Goal: Information Seeking & Learning: Learn about a topic

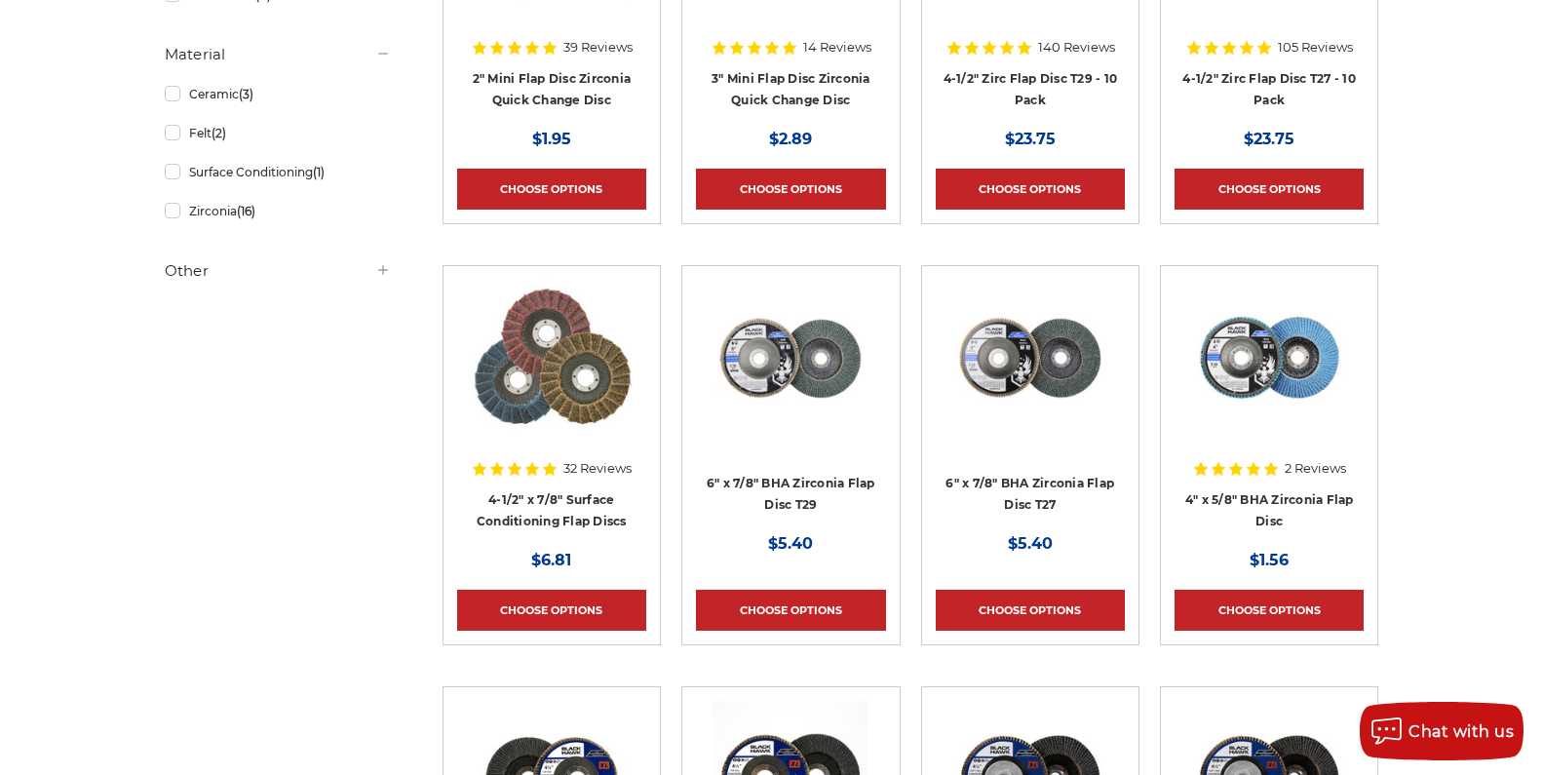
scroll to position [587, 0]
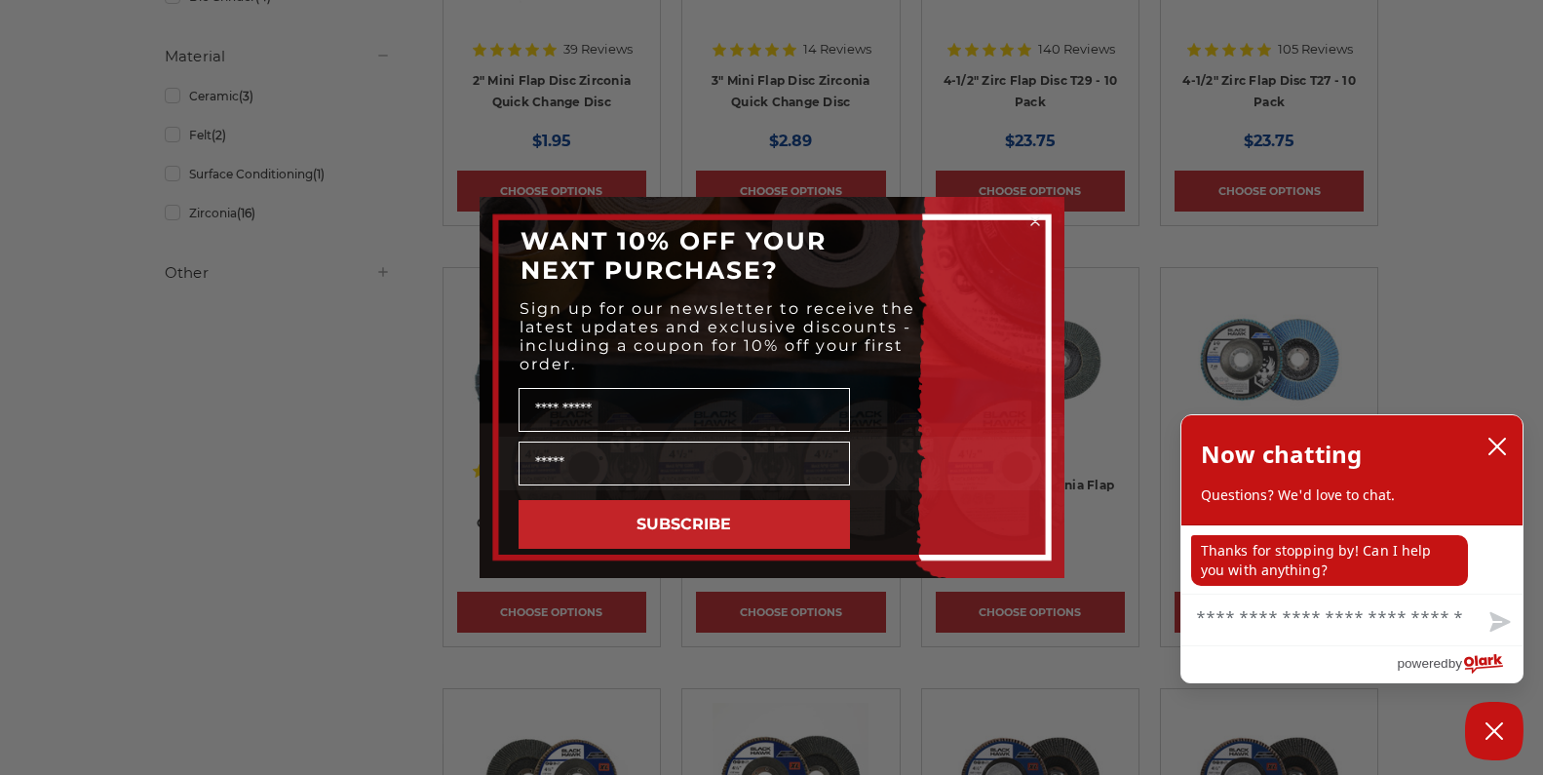
click at [1036, 222] on icon "Close dialog" at bounding box center [1035, 221] width 8 height 8
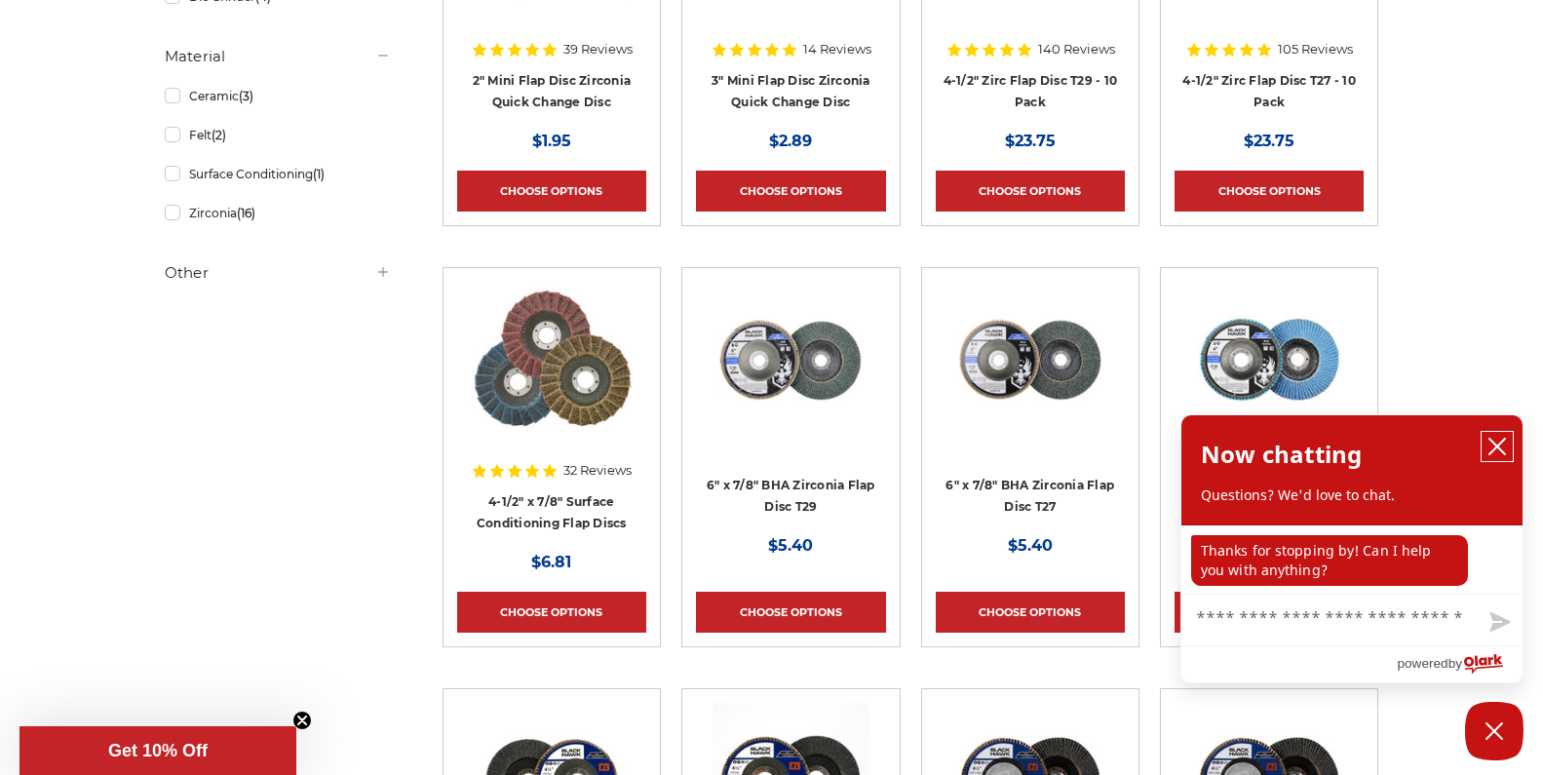
click at [1497, 449] on icon "close chatbox" at bounding box center [1496, 446] width 19 height 19
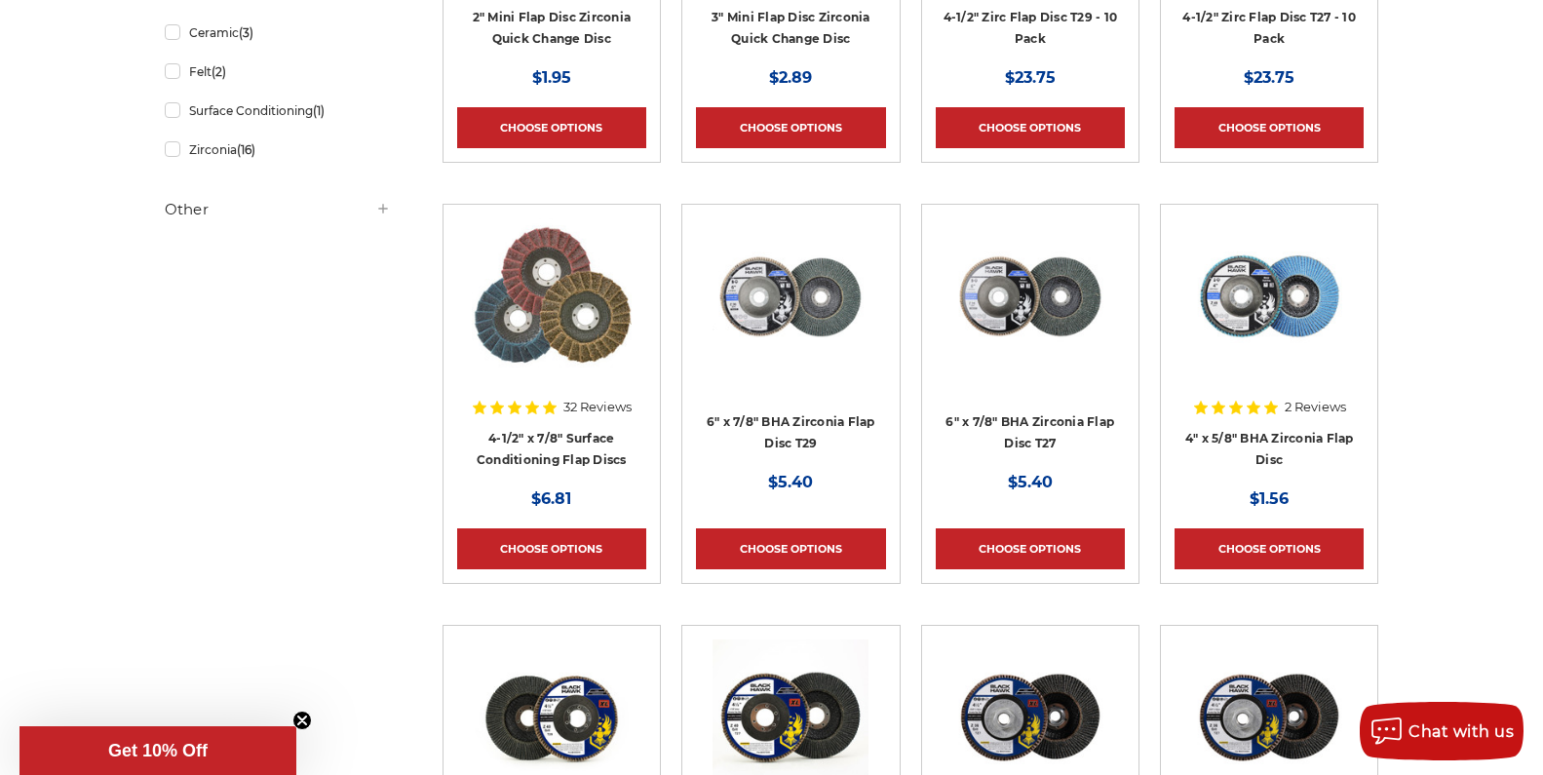
scroll to position [684, 0]
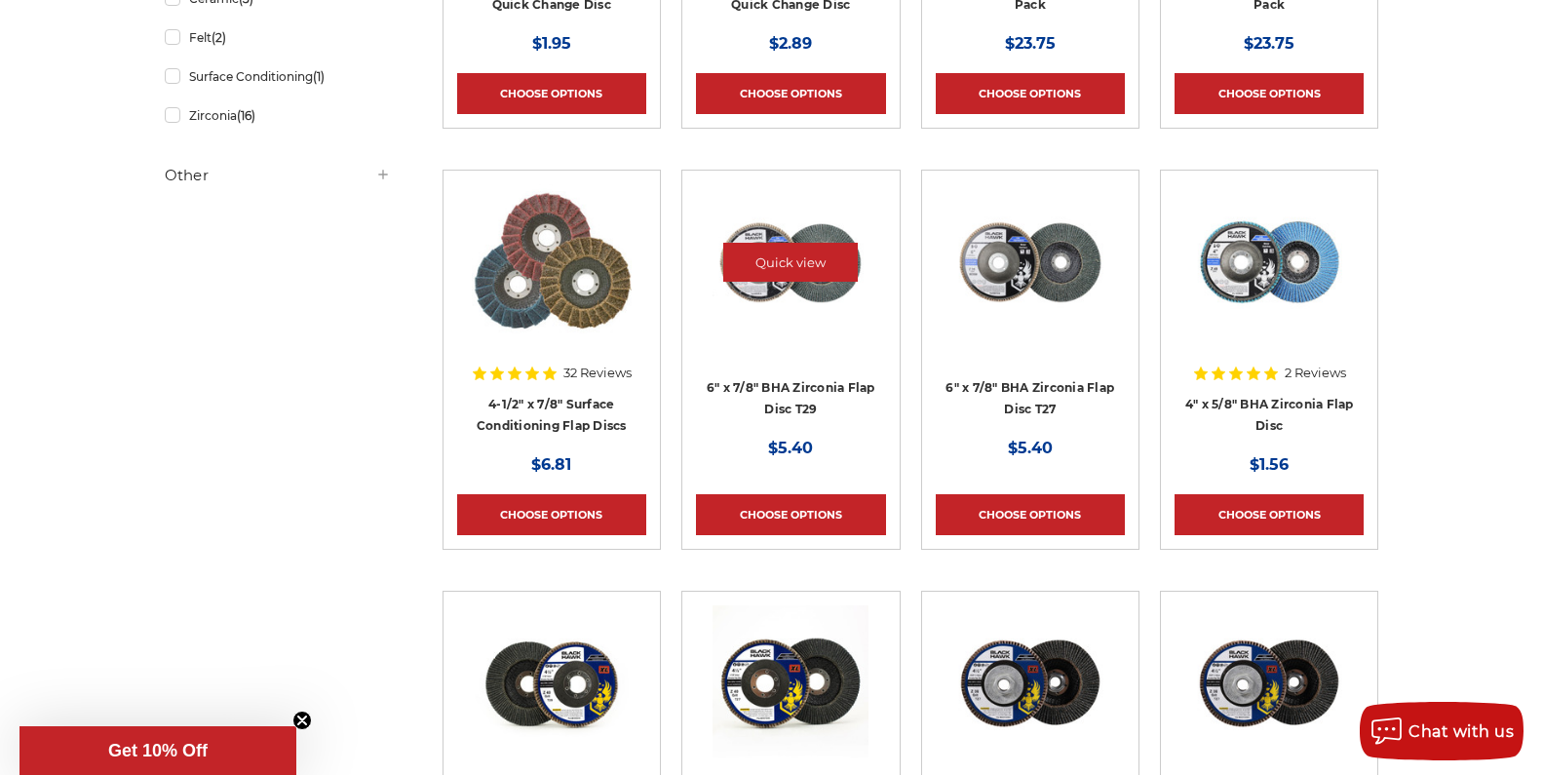
click at [764, 301] on img at bounding box center [790, 262] width 156 height 156
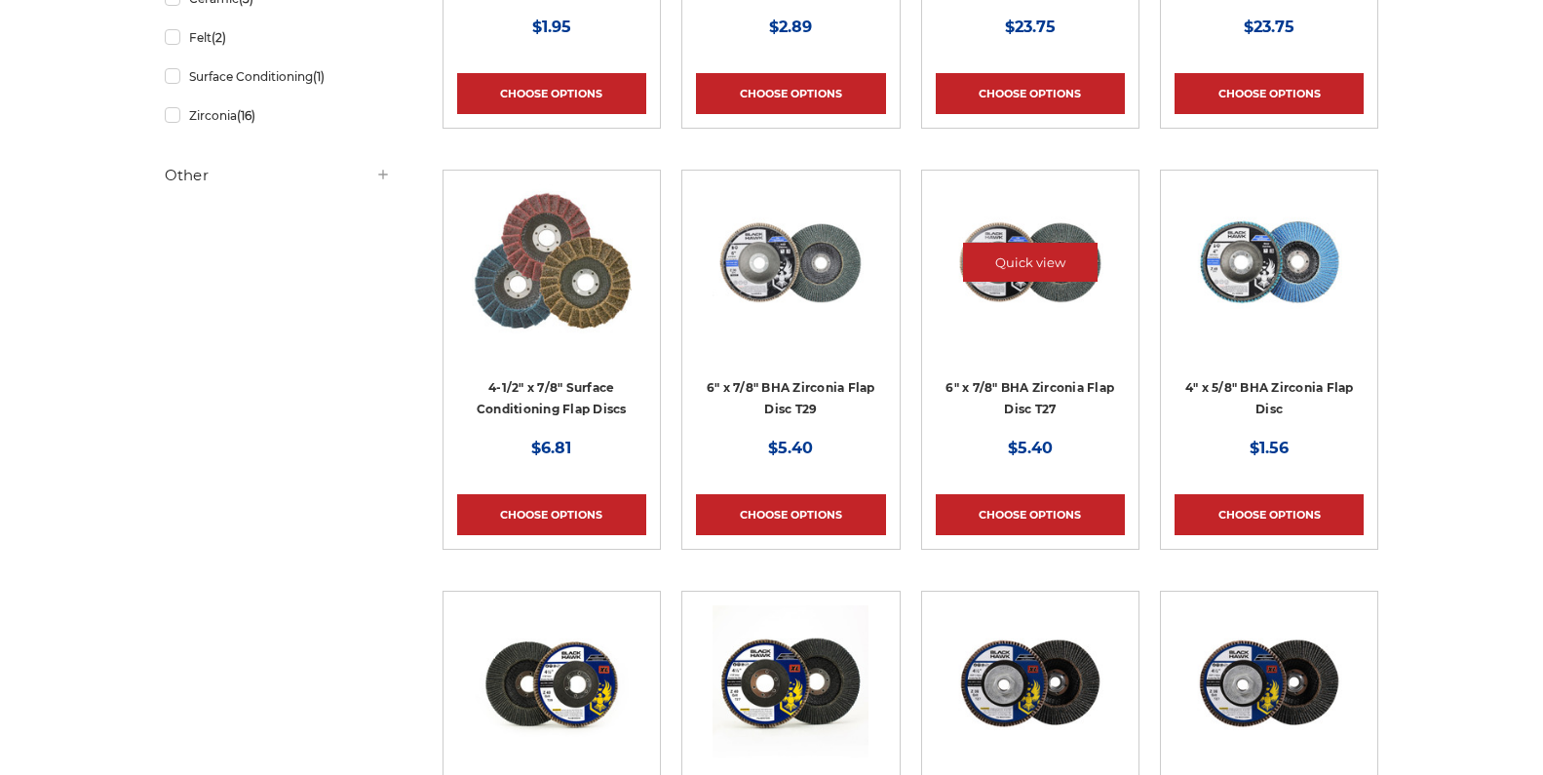
click at [1042, 280] on img at bounding box center [1030, 262] width 156 height 156
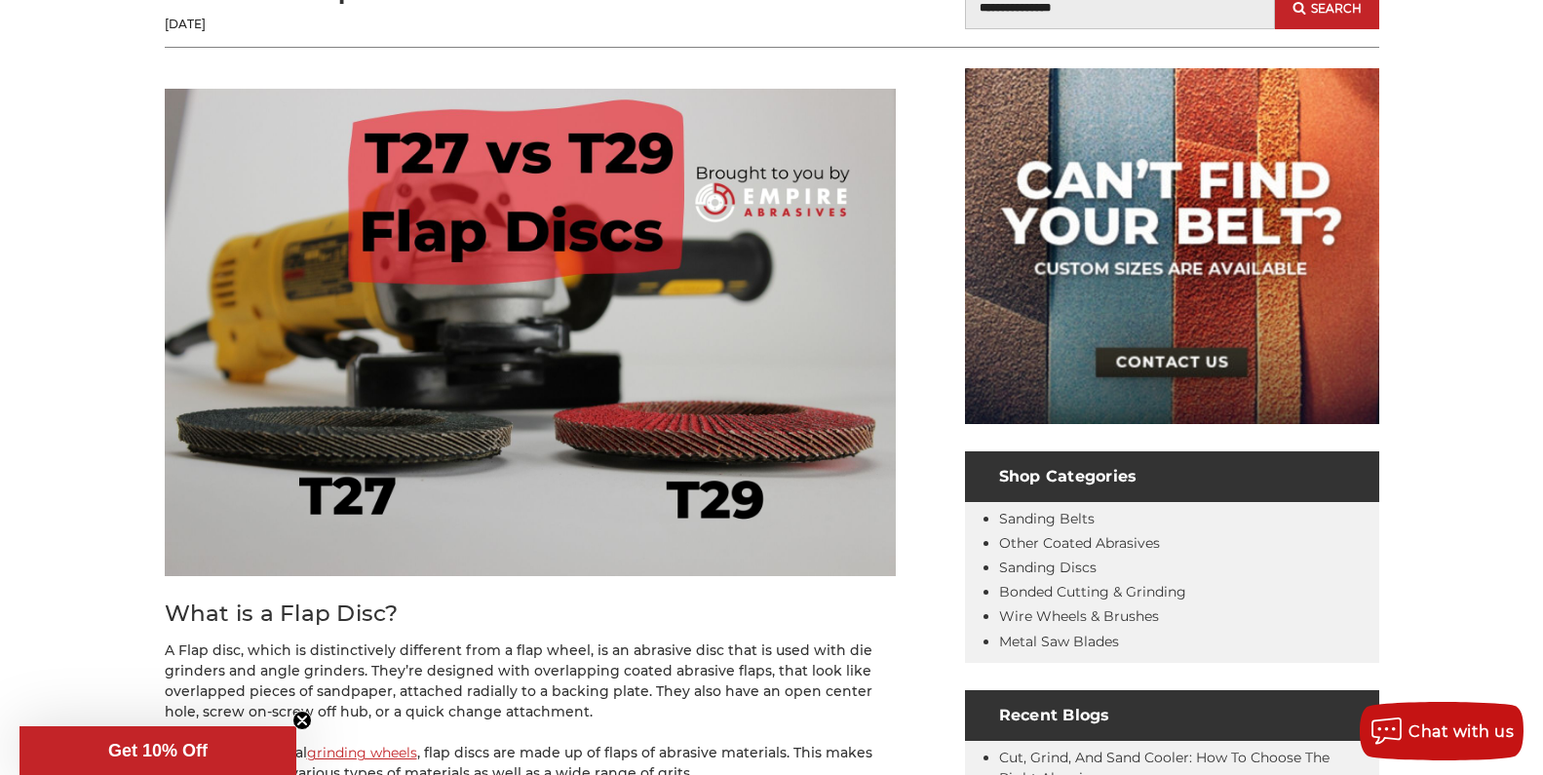
scroll to position [97, 0]
